Goal: Information Seeking & Learning: Learn about a topic

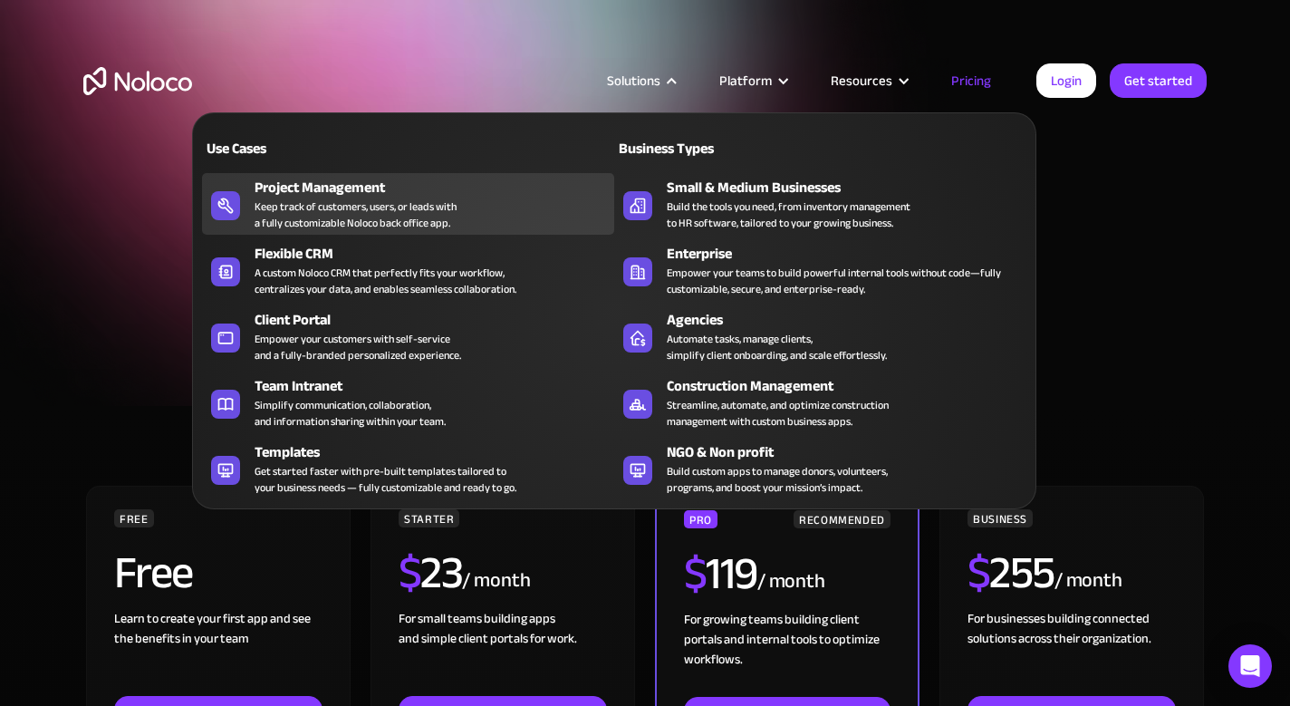
click at [327, 213] on div "Keep track of customers, users, or leads with a fully customizable Noloco back …" at bounding box center [356, 214] width 202 height 33
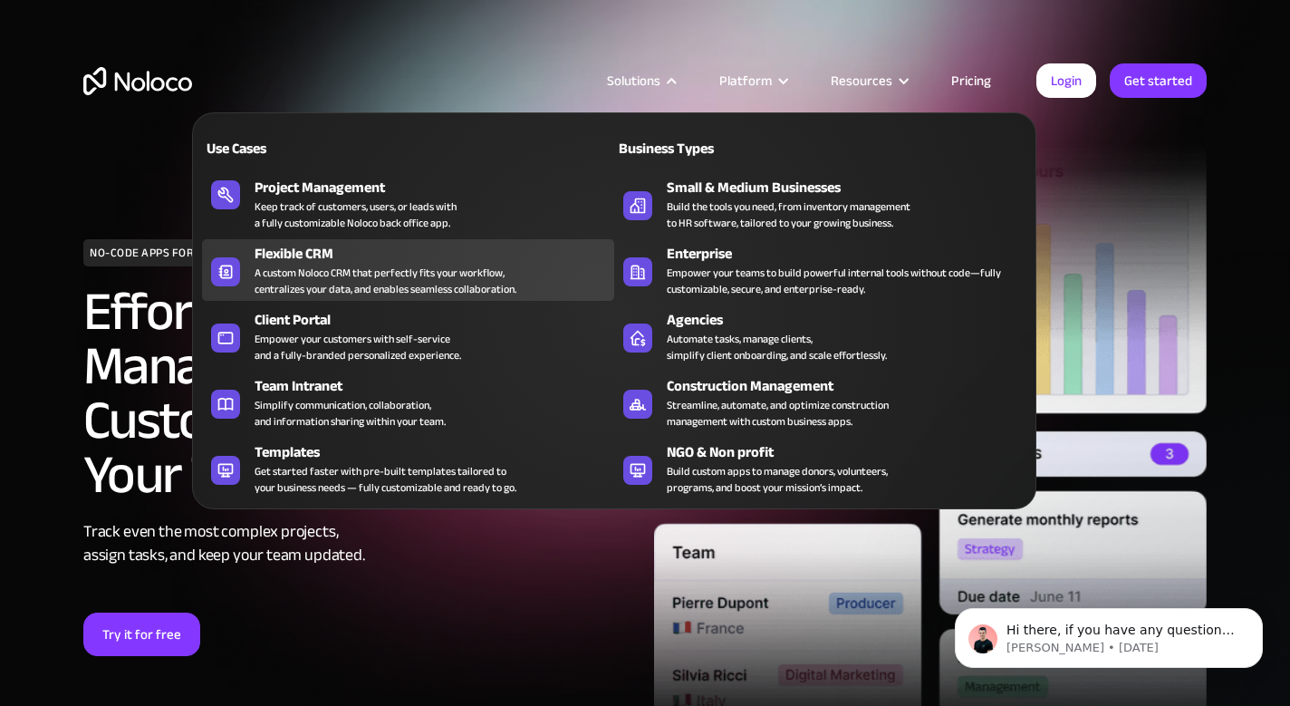
click at [368, 245] on div "Flexible CRM" at bounding box center [439, 254] width 368 height 22
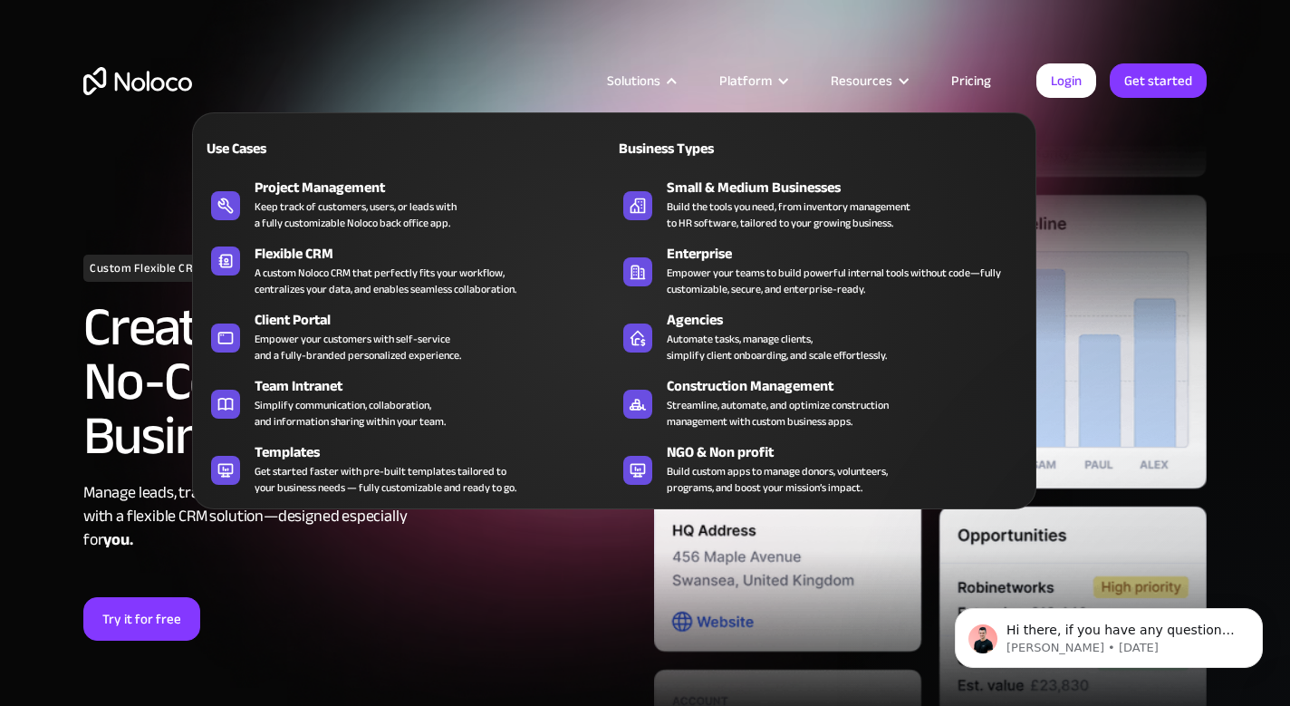
click at [687, 82] on div "Solutions" at bounding box center [640, 81] width 112 height 24
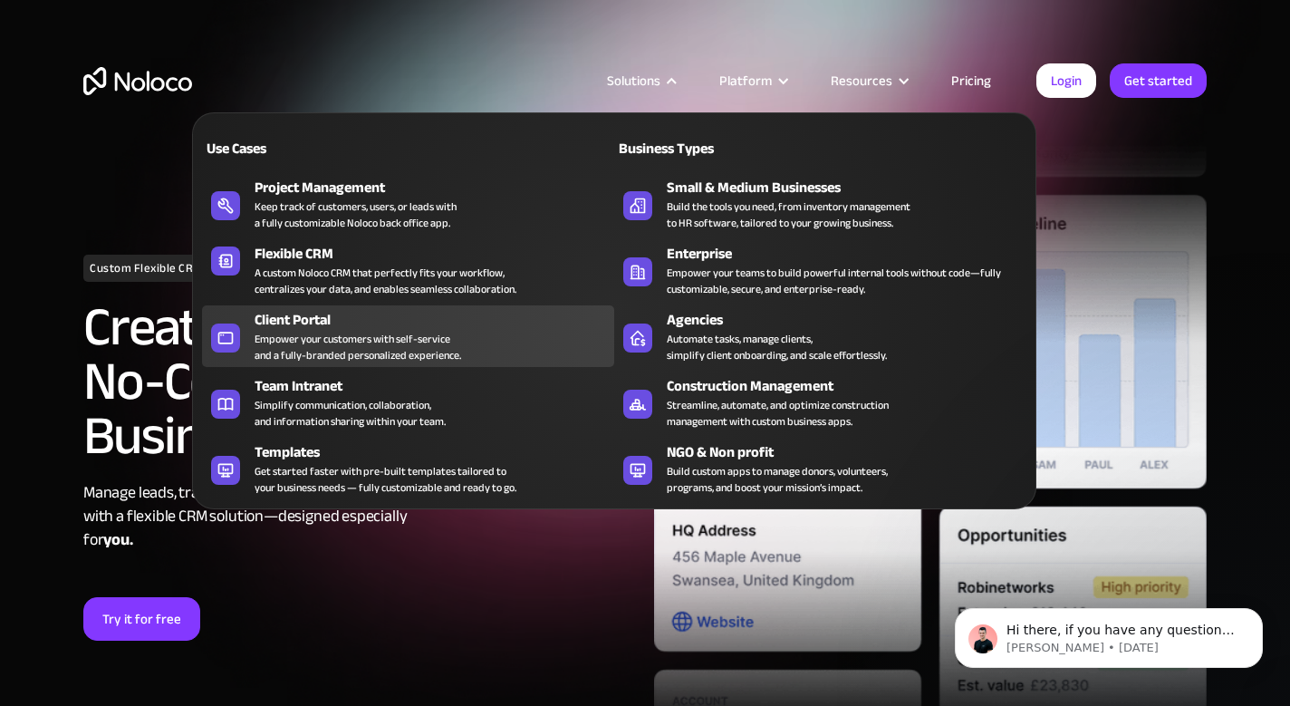
click at [338, 333] on div "Empower your customers with self-service and a fully-branded personalized exper…" at bounding box center [358, 347] width 207 height 33
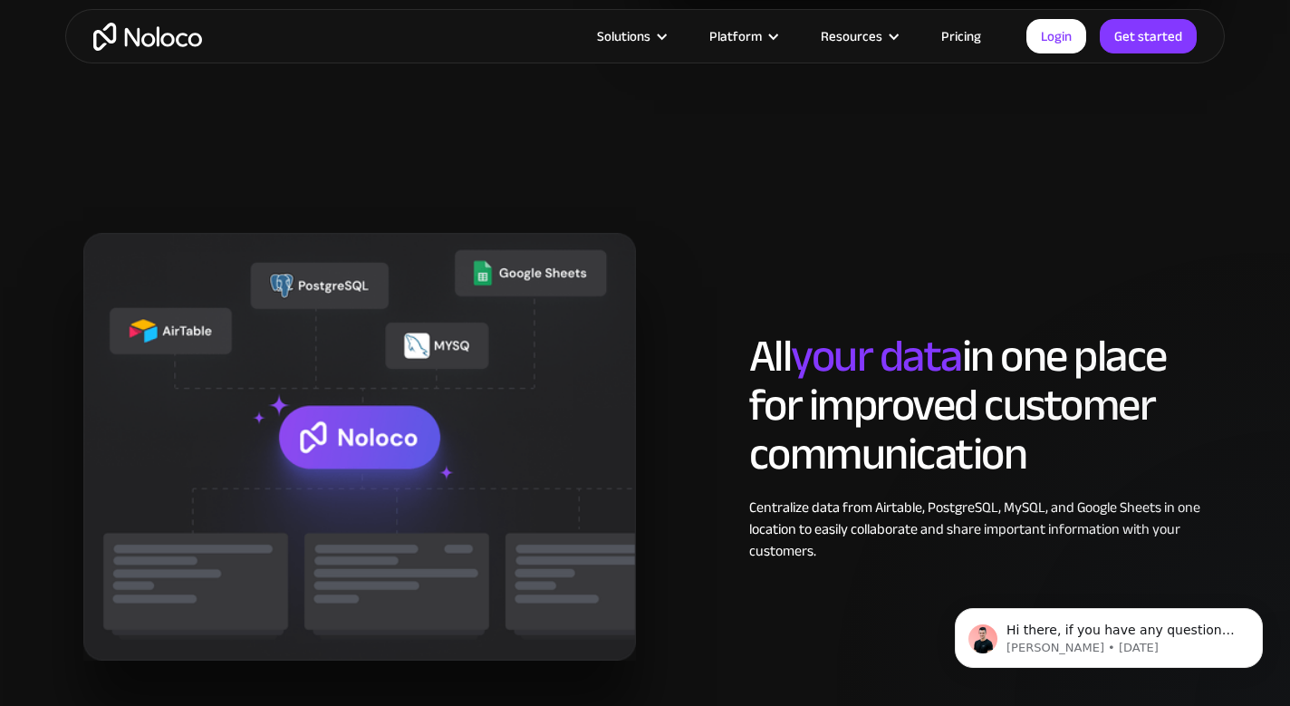
scroll to position [2088, 0]
